Goal: Task Accomplishment & Management: Use online tool/utility

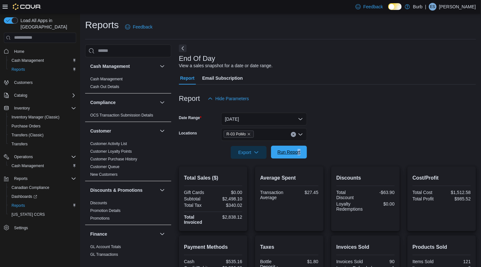
click at [279, 152] on span "Run Report" at bounding box center [288, 152] width 23 height 6
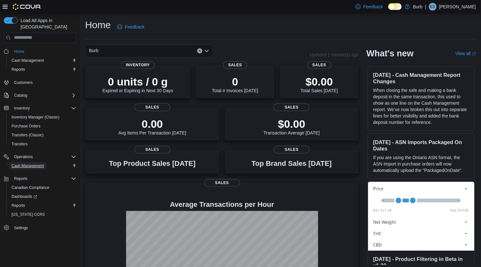
click at [26, 163] on span "Cash Management" at bounding box center [28, 165] width 32 height 5
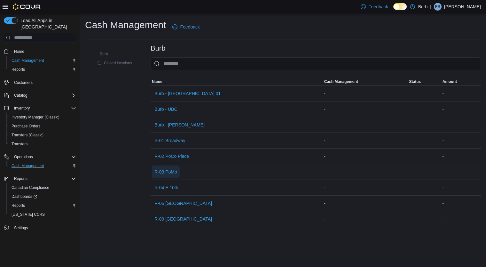
click at [164, 169] on span "R-03 PoMo" at bounding box center [166, 172] width 23 height 6
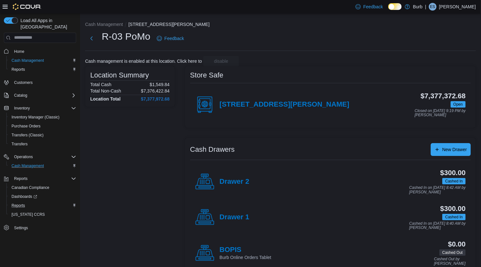
click at [38, 202] on div "Reports" at bounding box center [42, 206] width 67 height 8
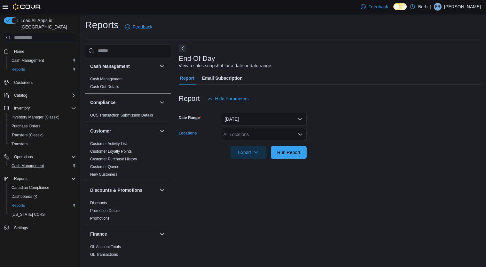
click at [274, 137] on div "All Locations" at bounding box center [264, 134] width 86 height 13
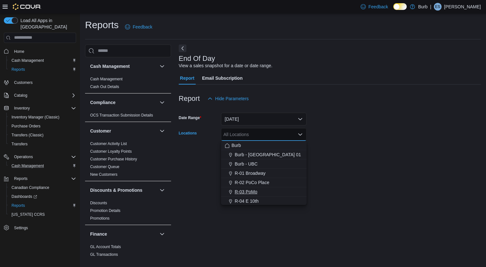
click at [268, 195] on button "R-03 PoMo" at bounding box center [264, 191] width 86 height 9
click at [346, 179] on div "End Of Day View a sales snapshot for a date or date range. Report Email Subscri…" at bounding box center [330, 150] width 302 height 213
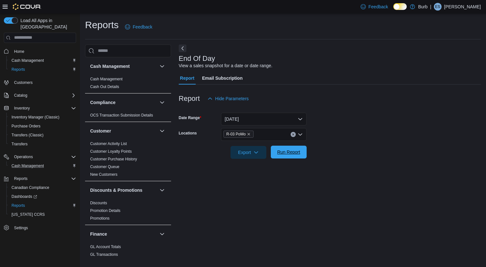
click at [301, 152] on span "Run Report" at bounding box center [289, 152] width 28 height 13
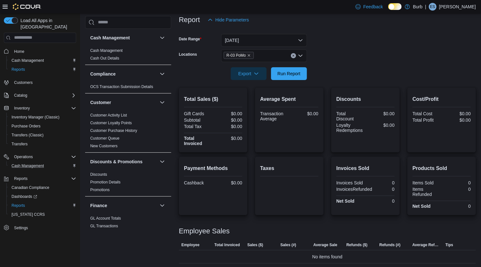
scroll to position [60, 0]
